Goal: Ask a question

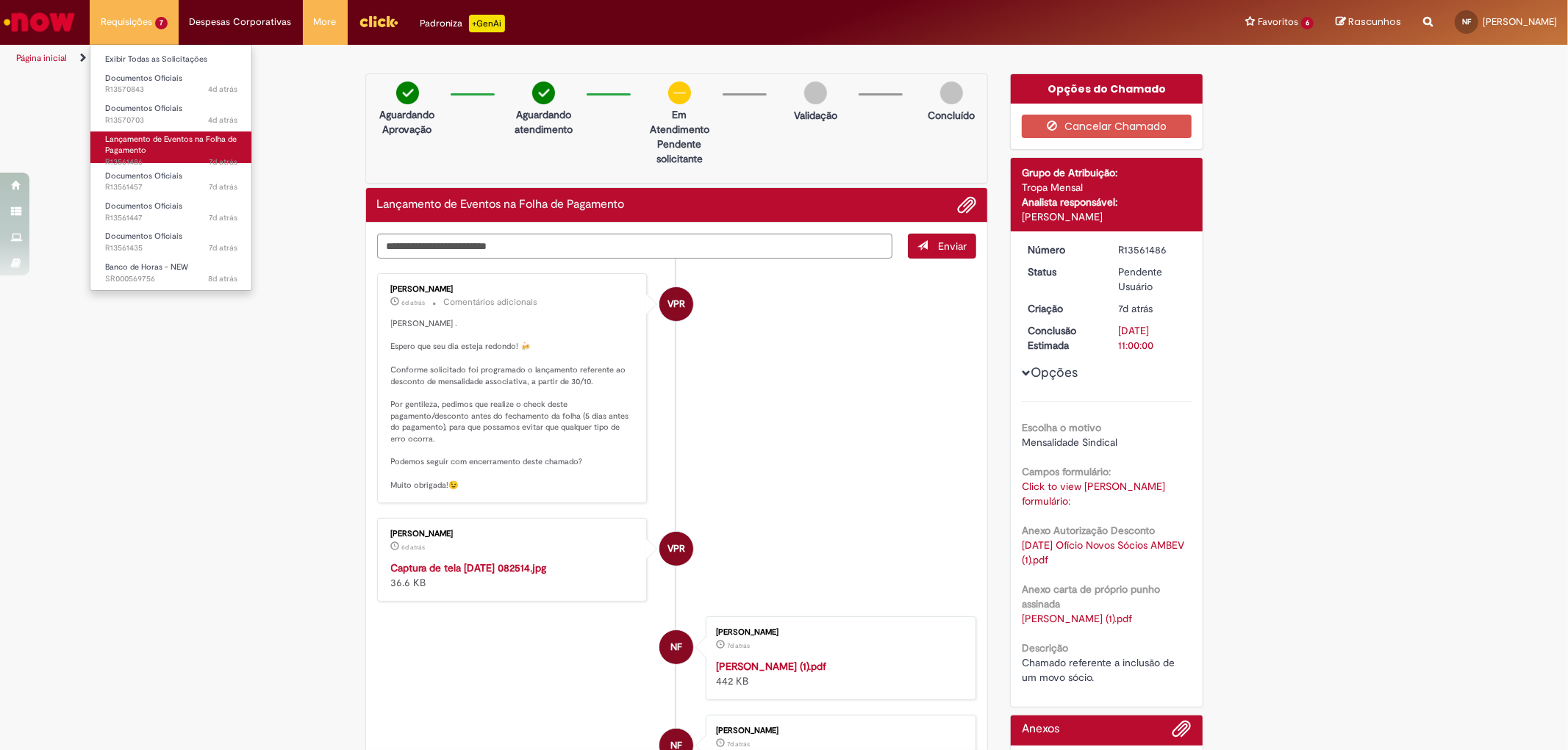
click at [187, 135] on span "Lançamento de Eventos na Folha de Pagamento" at bounding box center [170, 145] width 131 height 23
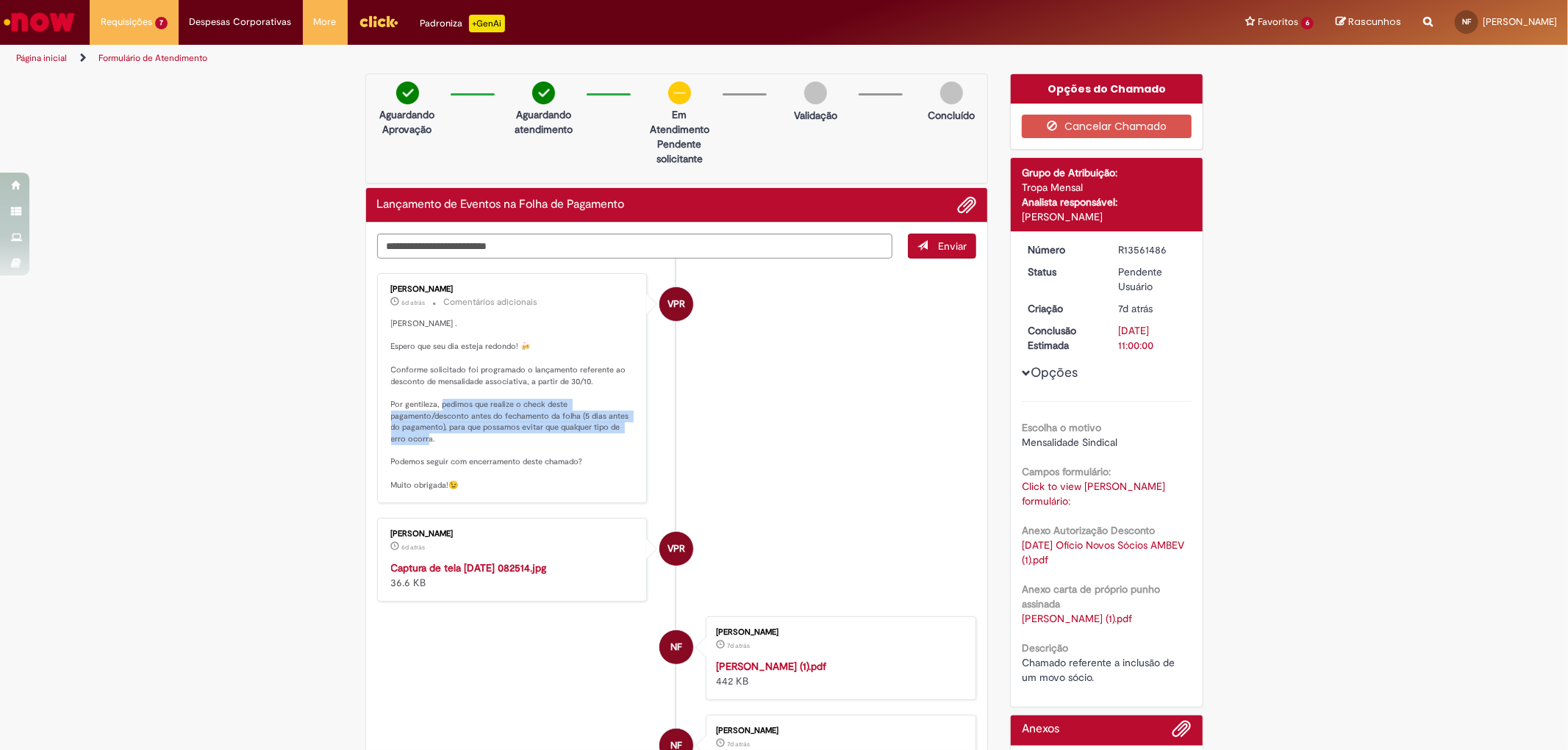
drag, startPoint x: 443, startPoint y: 409, endPoint x: 449, endPoint y: 434, distance: 25.7
click at [449, 434] on p "[PERSON_NAME] . Espero que seu dia esteja redondo! 🍻 Conforme solicitado foi pr…" at bounding box center [513, 405] width 245 height 173
click at [449, 438] on p "[PERSON_NAME] . Espero que seu dia esteja redondo! 🍻 Conforme solicitado foi pr…" at bounding box center [513, 405] width 245 height 173
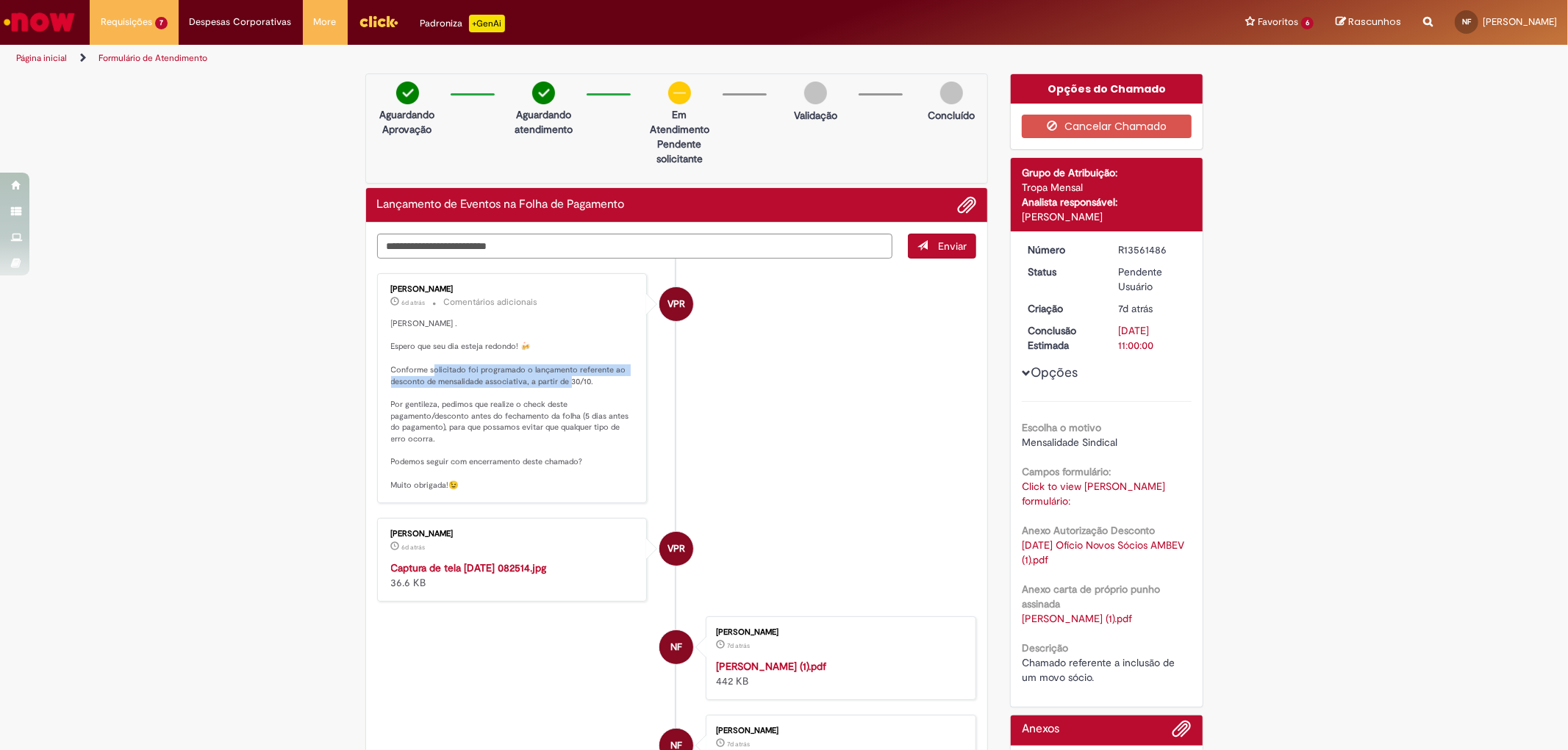
drag, startPoint x: 432, startPoint y: 366, endPoint x: 570, endPoint y: 383, distance: 139.0
click at [570, 383] on p "[PERSON_NAME] . Espero que seu dia esteja redondo! 🍻 Conforme solicitado foi pr…" at bounding box center [513, 405] width 245 height 173
click at [618, 399] on p "[PERSON_NAME] . Espero que seu dia esteja redondo! 🍻 Conforme solicitado foi pr…" at bounding box center [513, 405] width 245 height 173
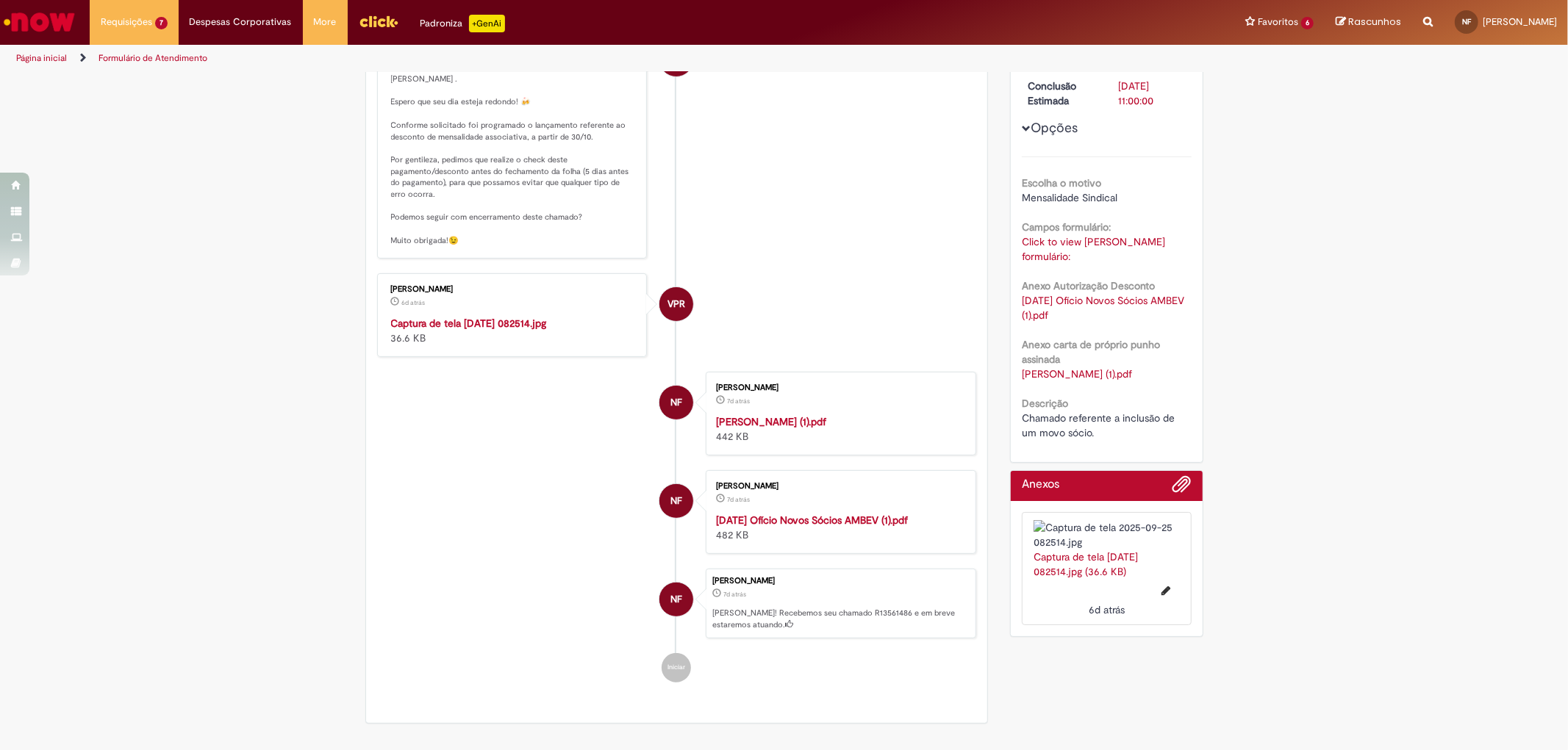
click at [1101, 236] on link "Click to view [PERSON_NAME] formulário:" at bounding box center [1093, 248] width 144 height 28
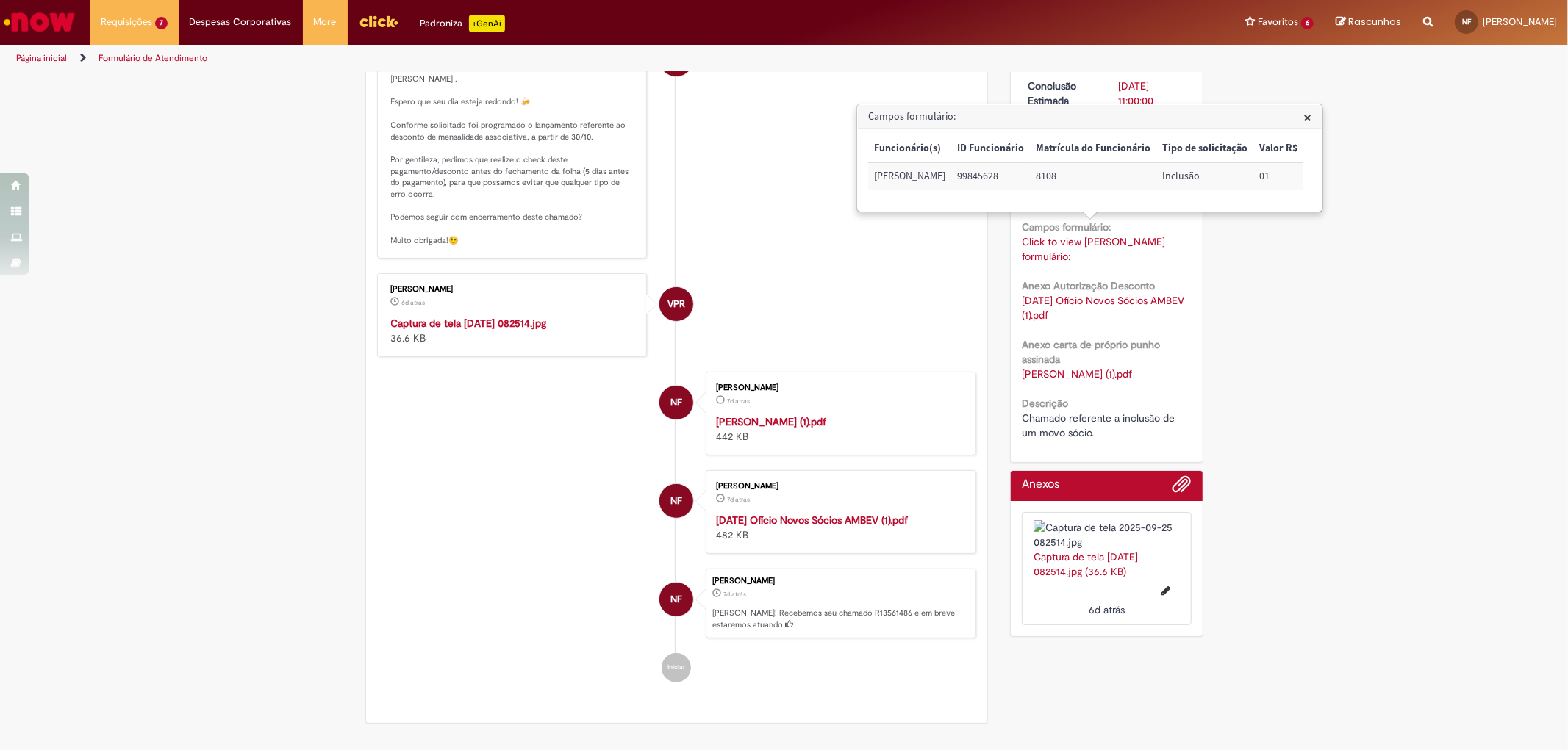
click at [1090, 294] on link "[DATE] Ofício Novos Sócios AMBEV (1).pdf" at bounding box center [1104, 308] width 166 height 28
click at [1238, 422] on div "Verificar Código de Barras Aguardando Aprovação Aguardando atendimento Em Atend…" at bounding box center [784, 280] width 1568 height 903
click at [493, 316] on img "Histórico de tíquete" at bounding box center [513, 316] width 245 height 0
click at [726, 248] on li "VPR [PERSON_NAME] 6d atrás 6 dias atrás Comentários adicionais [PERSON_NAME] . …" at bounding box center [676, 144] width 600 height 230
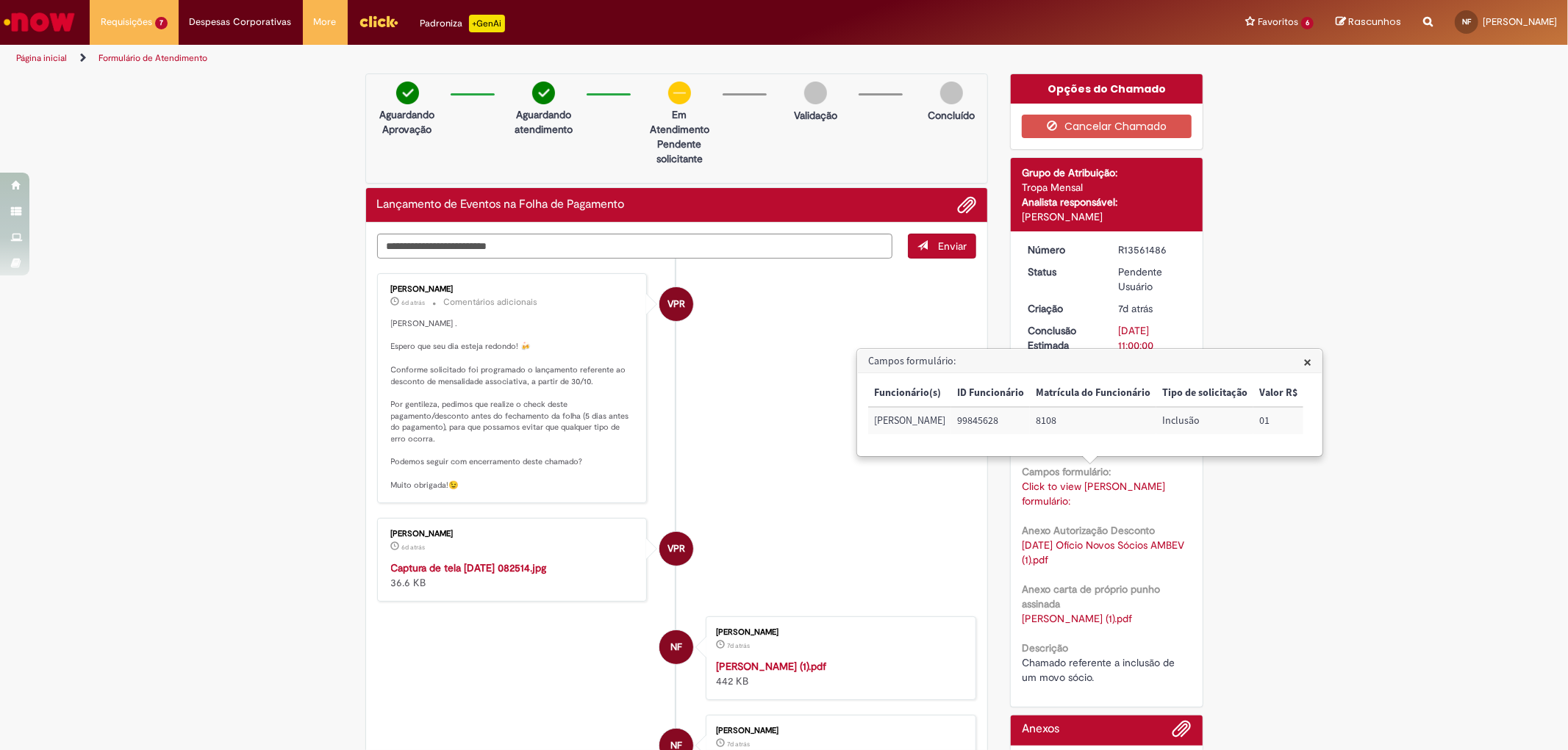
click at [714, 305] on li "VPR [PERSON_NAME] 6d atrás 6 dias atrás Comentários adicionais [PERSON_NAME] . …" at bounding box center [676, 388] width 600 height 230
click at [785, 519] on li "VPR [PERSON_NAME] 6d atrás 6 dias atrás Captura de tela [DATE] 082514.jpg 36.6 …" at bounding box center [676, 560] width 600 height 84
click at [1310, 360] on span "×" at bounding box center [1307, 362] width 8 height 20
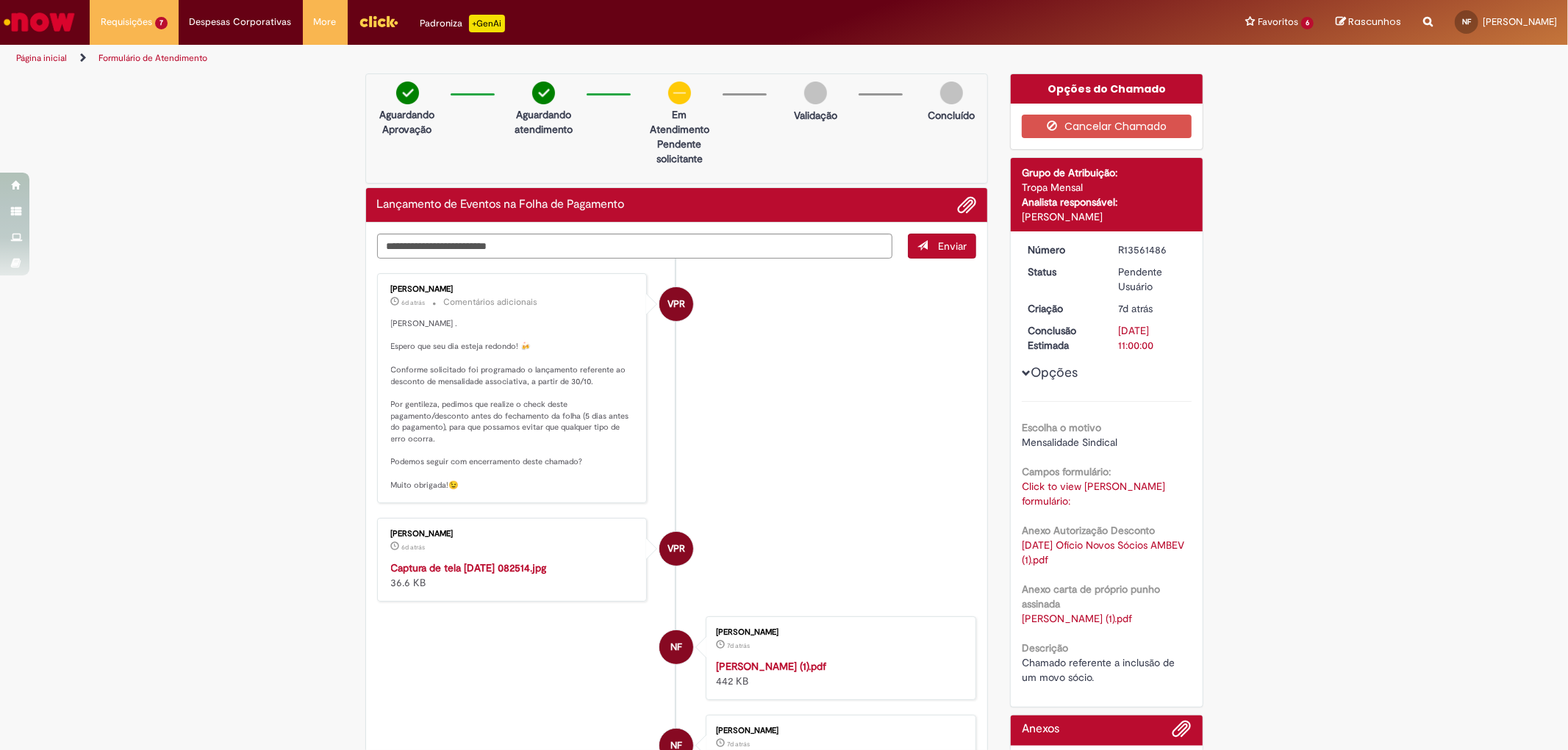
click at [765, 405] on li "VPR [PERSON_NAME] 6d atrás 6 dias atrás Comentários adicionais [PERSON_NAME] . …" at bounding box center [676, 388] width 600 height 230
click at [622, 248] on textarea "Digite sua mensagem aqui..." at bounding box center [635, 246] width 516 height 25
type textarea "**********"
drag, startPoint x: 849, startPoint y: 243, endPoint x: 96, endPoint y: 252, distance: 753.1
click at [96, 252] on div "**********" at bounding box center [784, 525] width 1568 height 903
